Goal: Task Accomplishment & Management: Use online tool/utility

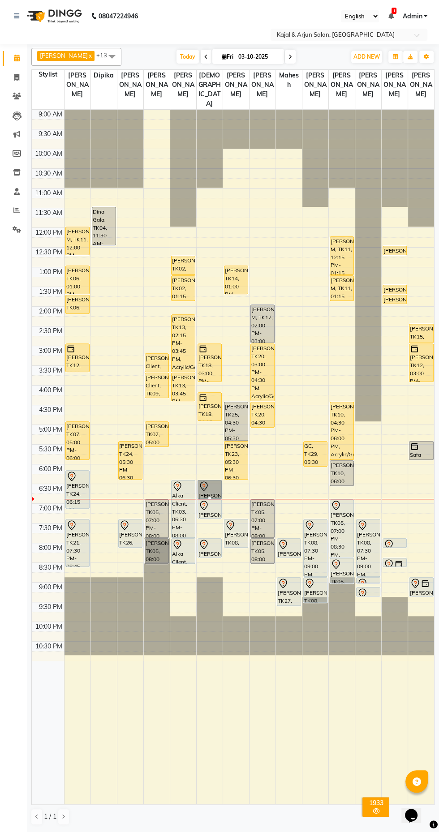
click at [211, 500] on div at bounding box center [210, 498] width 4 height 4
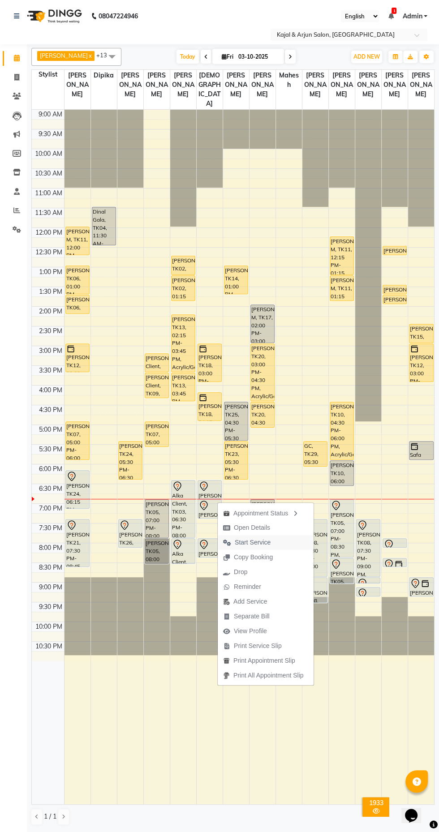
click at [261, 543] on span "Start Service" at bounding box center [253, 542] width 36 height 9
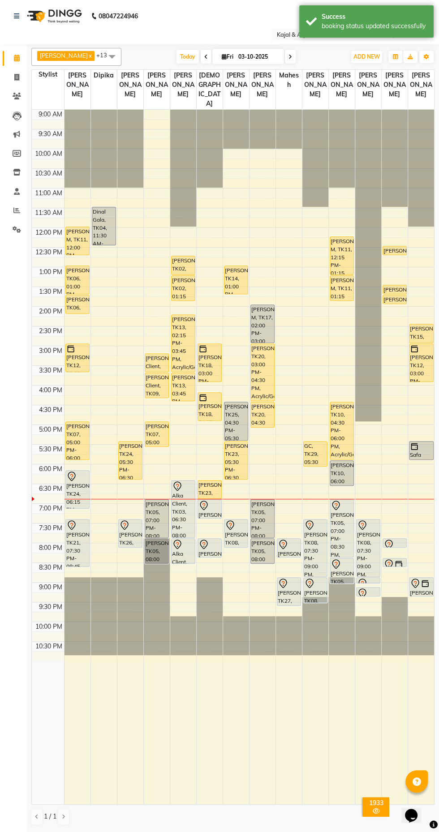
click at [188, 504] on div "Alka Client, TK03, 06:30 PM-08:00 PM, Acrylic/Gel Plain Extensions - Both Hand" at bounding box center [183, 508] width 24 height 57
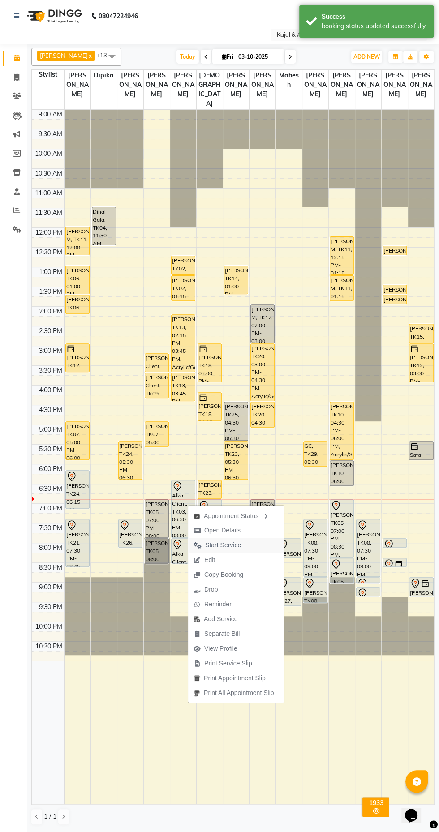
click at [230, 544] on span "Start Service" at bounding box center [223, 544] width 36 height 9
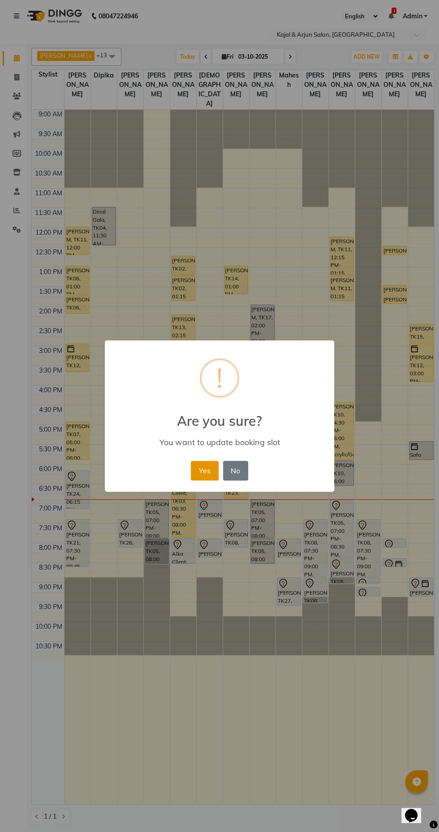
click at [199, 470] on button "Yes" at bounding box center [204, 471] width 27 height 20
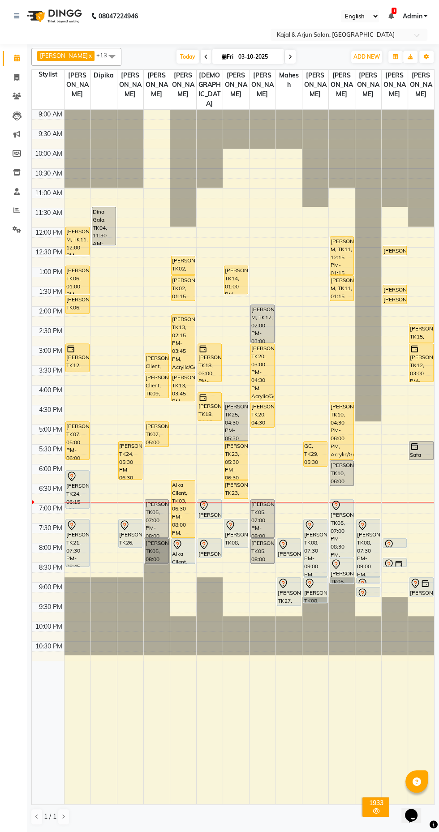
click at [240, 55] on input "03-10-2025" at bounding box center [257, 56] width 45 height 13
select select "10"
select select "2025"
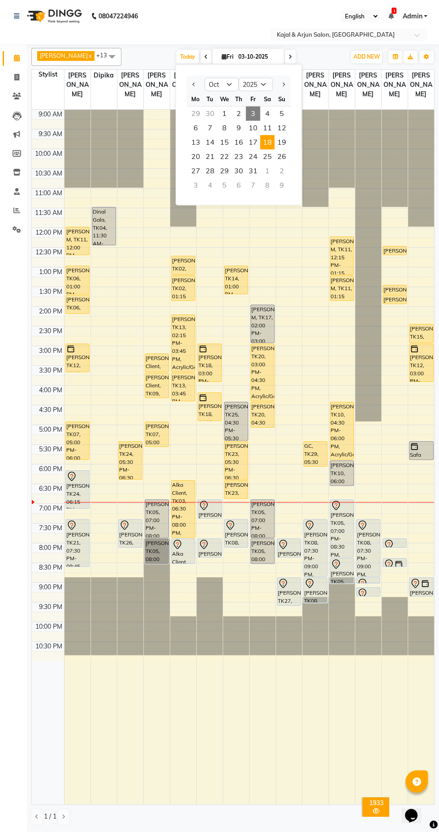
click at [265, 145] on span "18" at bounding box center [267, 142] width 14 height 14
type input "[DATE]"
